Goal: Task Accomplishment & Management: Manage account settings

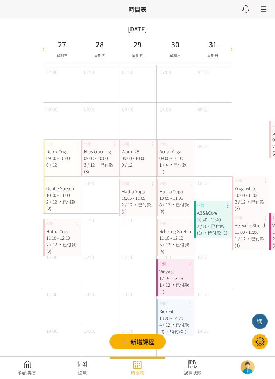
click at [236, 47] on div at bounding box center [231, 48] width 11 height 31
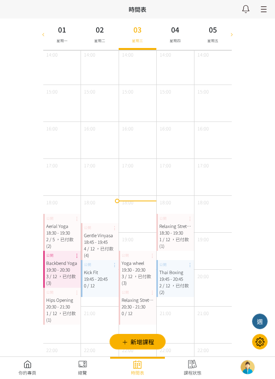
scroll to position [325, 0]
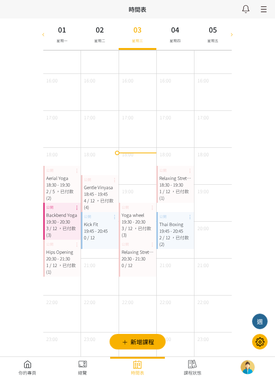
click at [141, 223] on div "19:30 - 20:30" at bounding box center [138, 222] width 32 height 7
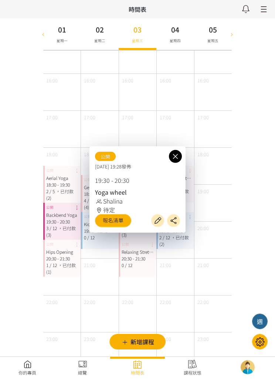
click at [121, 227] on link "報名清單" at bounding box center [113, 220] width 36 height 13
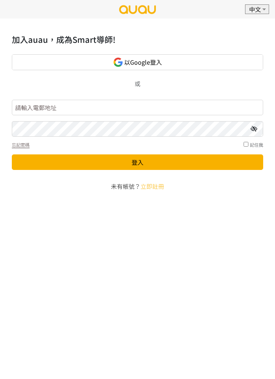
type input "[EMAIL_ADDRESS][DOMAIN_NAME]"
click at [138, 162] on button "登入" at bounding box center [137, 163] width 251 height 16
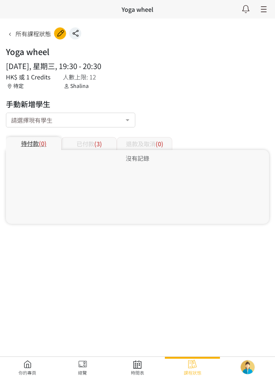
click at [104, 145] on div "已付款 (3)" at bounding box center [88, 143] width 55 height 13
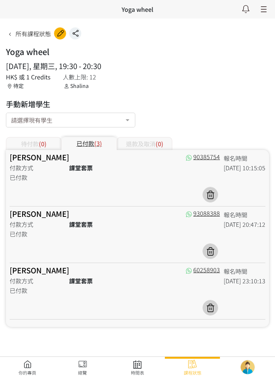
click at [146, 366] on link at bounding box center [137, 368] width 55 height 16
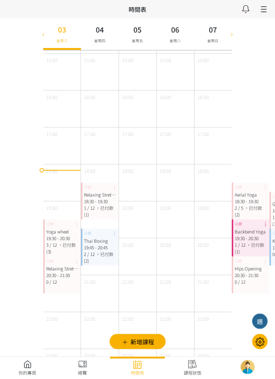
scroll to position [325, 0]
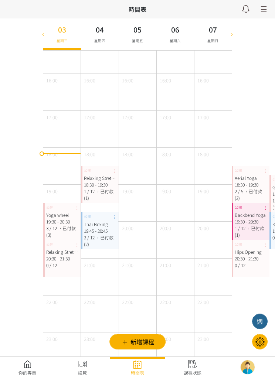
click at [68, 228] on span "，已付款 (3)" at bounding box center [61, 231] width 30 height 13
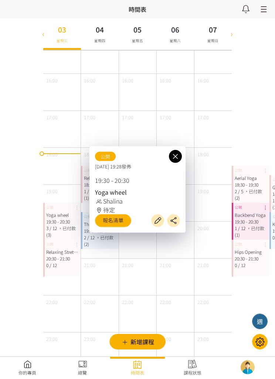
click at [121, 227] on link "報名清單" at bounding box center [113, 220] width 36 height 13
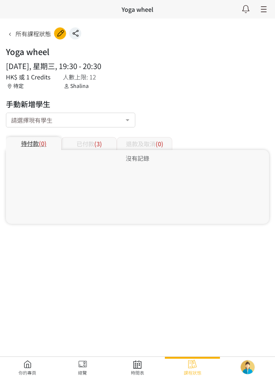
click at [91, 146] on div "已付款 (3)" at bounding box center [88, 143] width 55 height 13
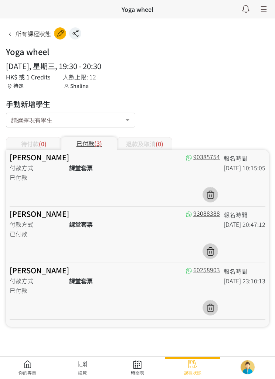
click at [141, 374] on link at bounding box center [137, 368] width 55 height 16
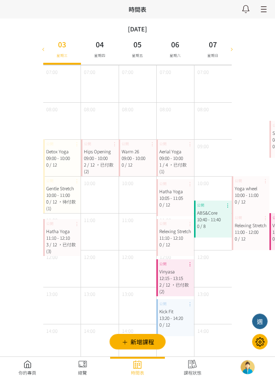
click at [42, 51] on icon at bounding box center [43, 49] width 8 height 6
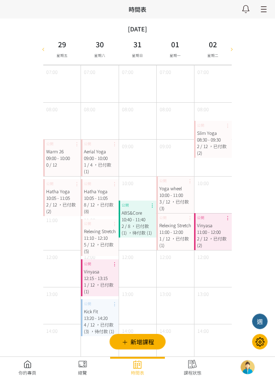
click at [44, 52] on div at bounding box center [43, 48] width 11 height 31
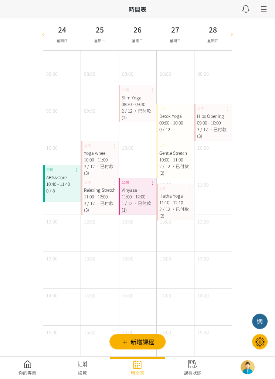
scroll to position [9, 0]
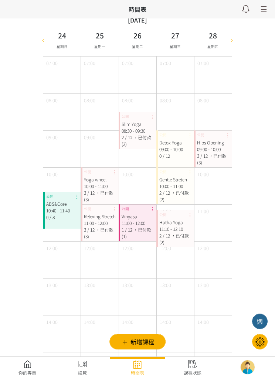
click at [43, 38] on icon at bounding box center [43, 40] width 8 height 6
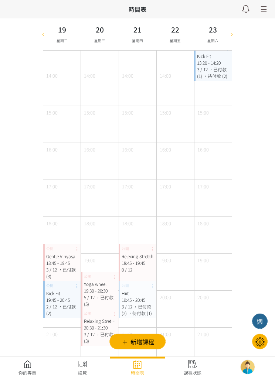
scroll to position [257, 0]
